Goal: Find specific page/section: Find specific page/section

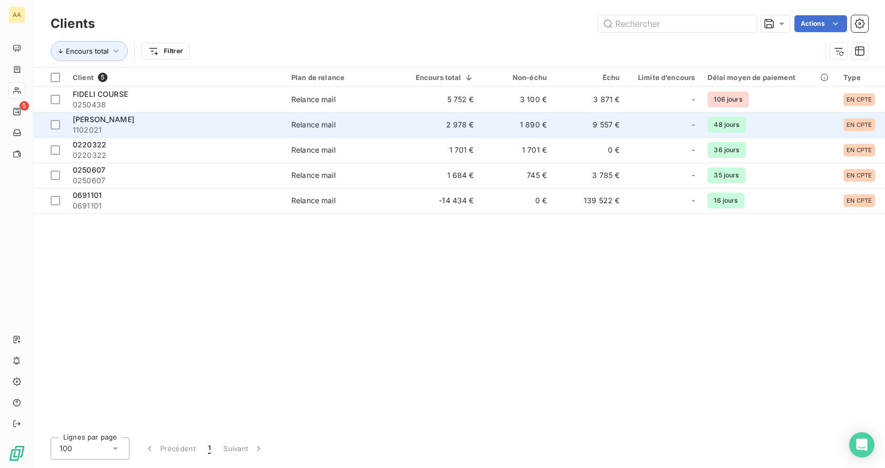
click at [123, 121] on span "BAI SA - BRITTANY FERRIES" at bounding box center [104, 119] width 62 height 9
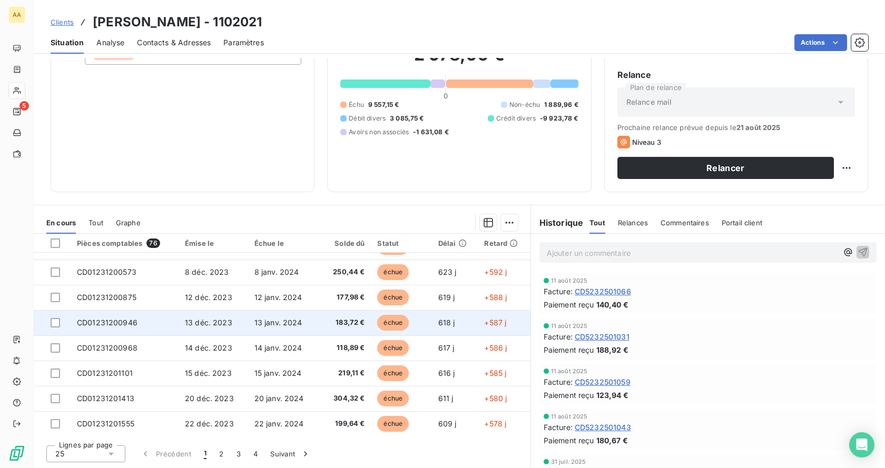
scroll to position [449, 0]
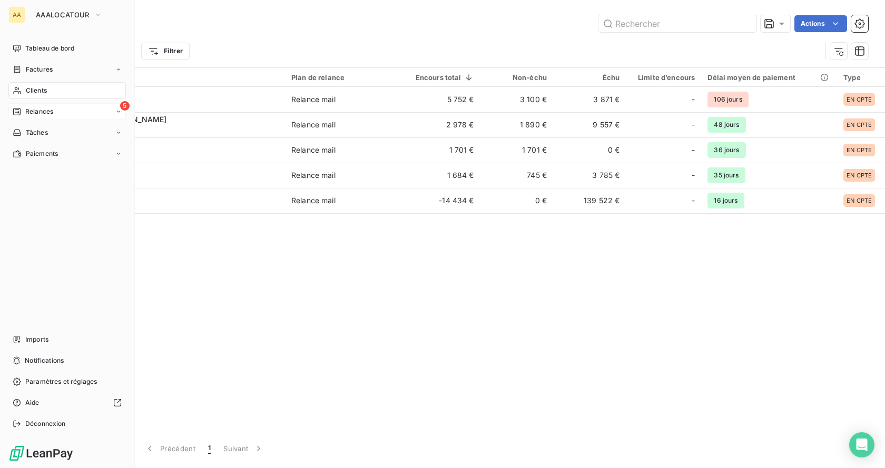
click at [26, 111] on span "Relances" at bounding box center [39, 111] width 28 height 9
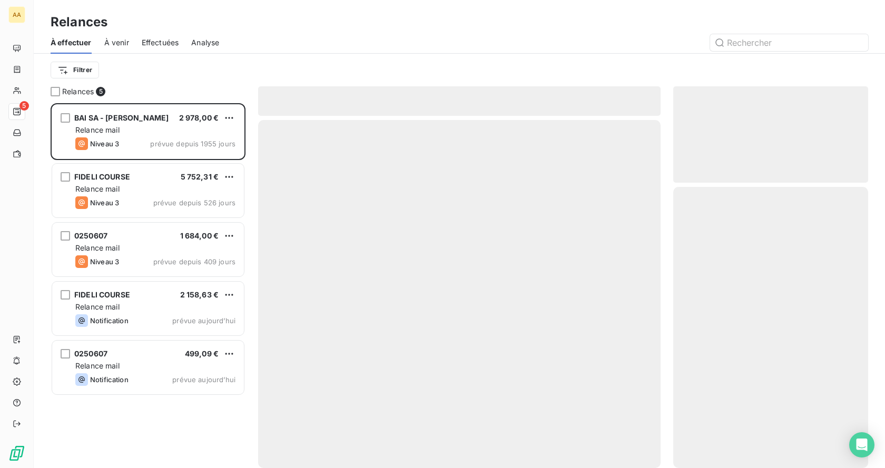
scroll to position [357, 187]
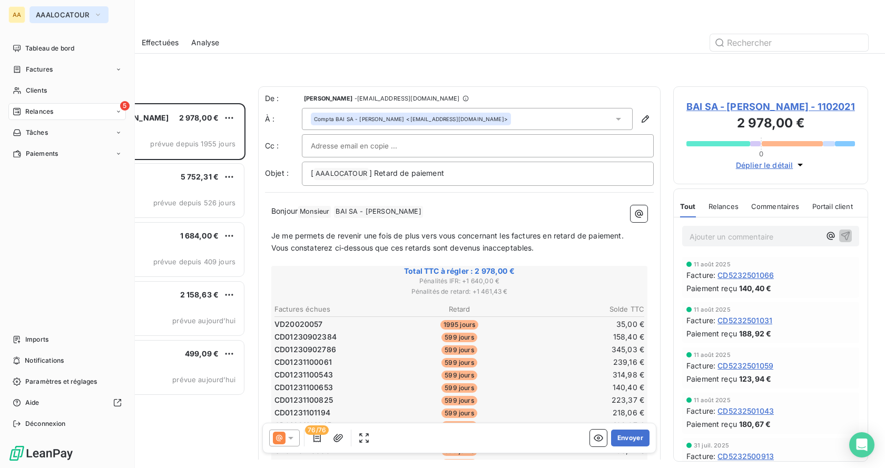
click at [91, 14] on button "AAALOCATOUR" at bounding box center [68, 14] width 79 height 17
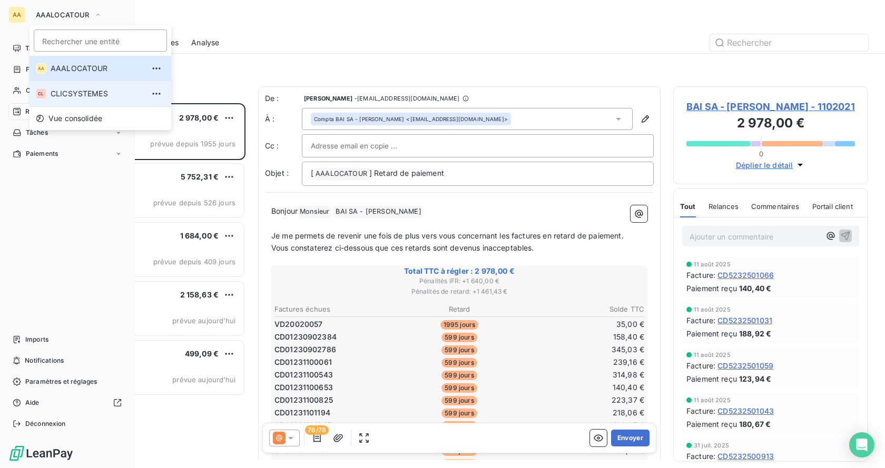
click at [94, 96] on span "CLICSYSTEMES" at bounding box center [97, 93] width 93 height 11
